Goal: Find contact information: Find contact information

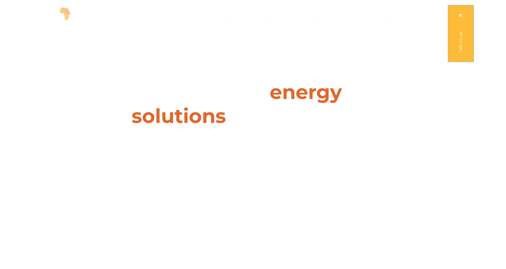
click at [465, 44] on link at bounding box center [460, 33] width 25 height 56
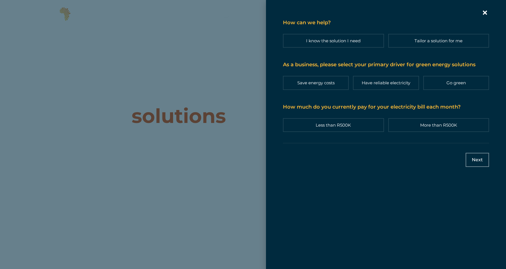
click at [485, 11] on icon "Contact form | Slide-in" at bounding box center [485, 12] width 8 height 8
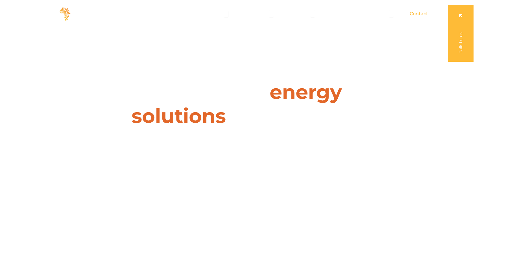
click at [418, 14] on span "Contact" at bounding box center [419, 13] width 18 height 7
